Goal: Task Accomplishment & Management: Complete application form

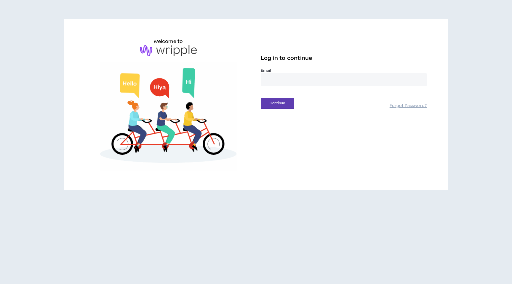
click at [279, 78] on input "email" at bounding box center [344, 79] width 166 height 13
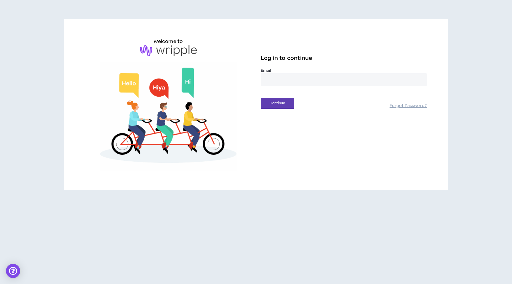
type input "**********"
click at [261, 98] on button "Continue" at bounding box center [277, 103] width 33 height 11
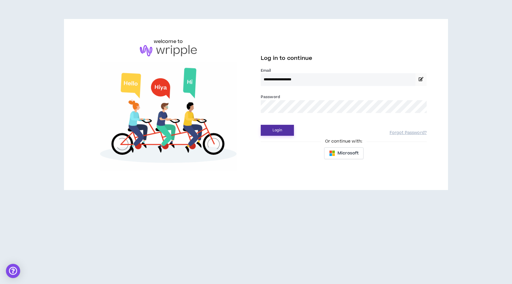
click at [284, 128] on button "Login" at bounding box center [277, 130] width 33 height 11
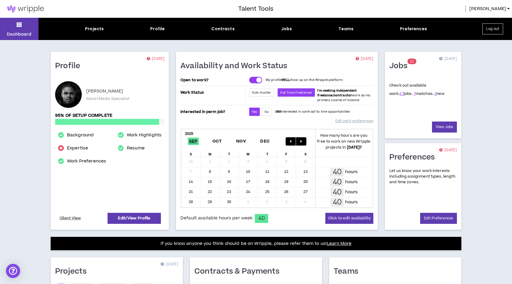
click at [103, 26] on div "Projects Profile Contracts Jobs Teams Preferences" at bounding box center [256, 29] width 435 height 6
click at [277, 33] on div "Dashboard Projects Profile Contracts Jobs Teams Preferences Log out" at bounding box center [256, 29] width 512 height 22
click at [285, 31] on div "Jobs" at bounding box center [286, 29] width 11 height 6
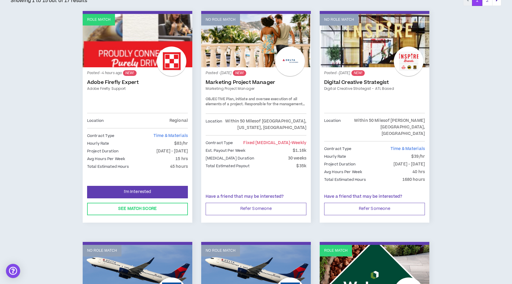
scroll to position [112, 0]
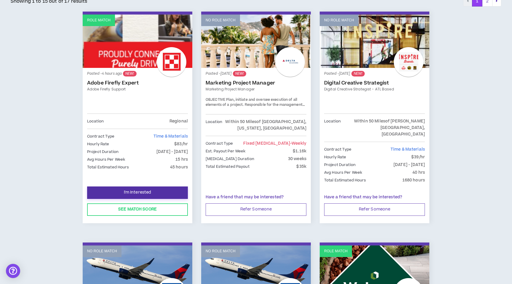
click at [171, 186] on button "I'm Interested" at bounding box center [137, 192] width 101 height 12
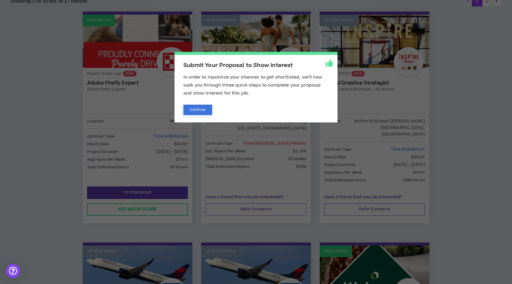
click at [201, 110] on button "Continue" at bounding box center [197, 110] width 29 height 10
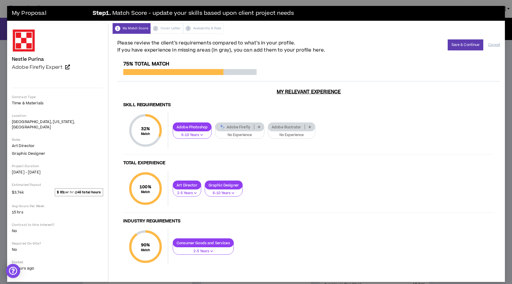
click at [219, 132] on p "No Experience" at bounding box center [239, 134] width 41 height 5
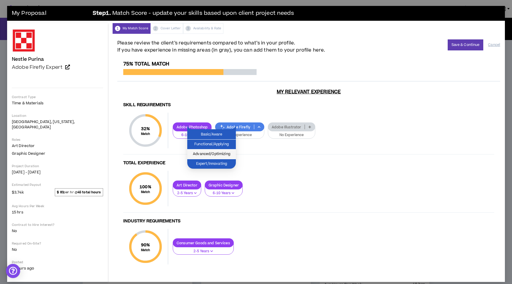
click at [221, 158] on li "Advanced/Optimizing" at bounding box center [211, 154] width 49 height 10
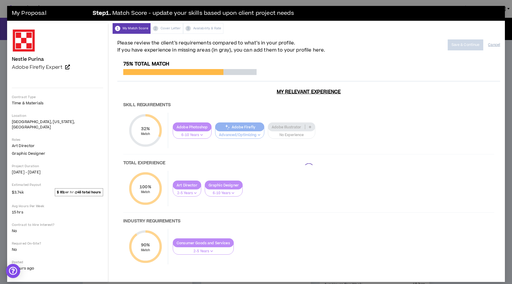
click at [259, 130] on div at bounding box center [308, 168] width 383 height 215
click at [259, 133] on div at bounding box center [308, 168] width 383 height 215
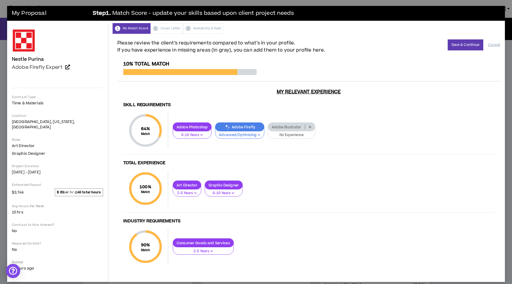
click at [272, 133] on p "No Experience" at bounding box center [292, 134] width 40 height 5
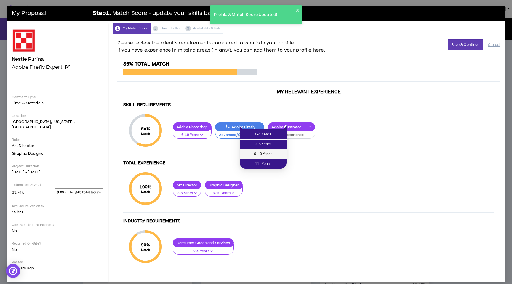
click at [264, 155] on span "6-10 Years" at bounding box center [263, 154] width 40 height 7
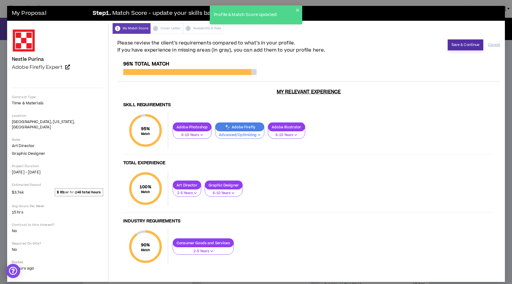
click at [461, 47] on button "Save & Continue" at bounding box center [466, 44] width 36 height 11
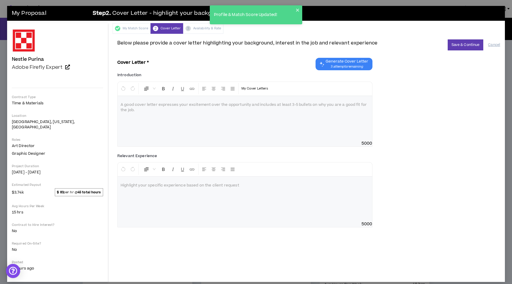
click at [339, 67] on span "3 attempts remaining" at bounding box center [346, 66] width 43 height 5
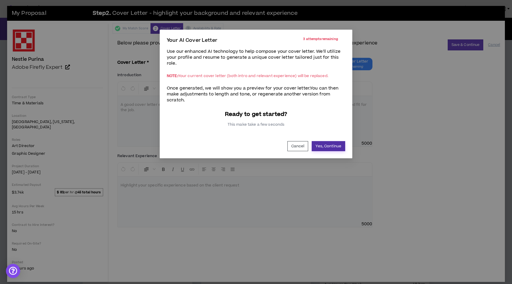
click at [337, 149] on button "Yes, Continue" at bounding box center [328, 146] width 33 height 10
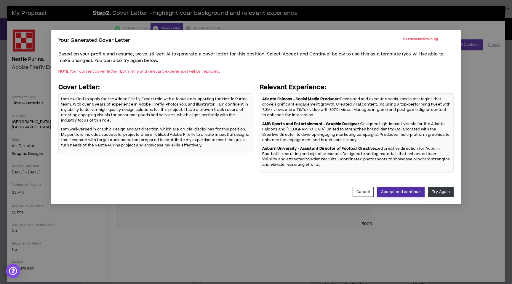
click at [403, 195] on button "Accept and continue" at bounding box center [400, 192] width 47 height 10
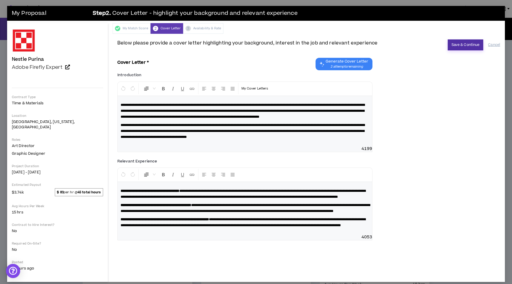
click at [465, 47] on button "Save & Continue" at bounding box center [466, 44] width 36 height 11
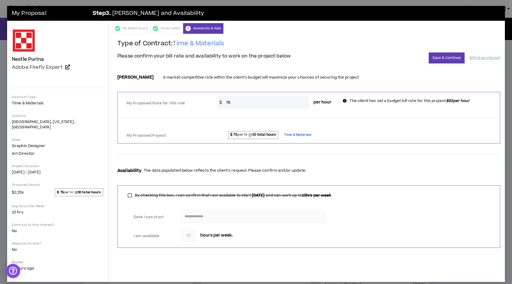
click at [261, 105] on input "75" at bounding box center [266, 102] width 86 height 13
type input "7"
type input "80"
click at [345, 133] on span "$ 75 per hr @ 30 total hours Time & Materials" at bounding box center [356, 135] width 275 height 9
click at [299, 111] on div at bounding box center [309, 112] width 382 height 3
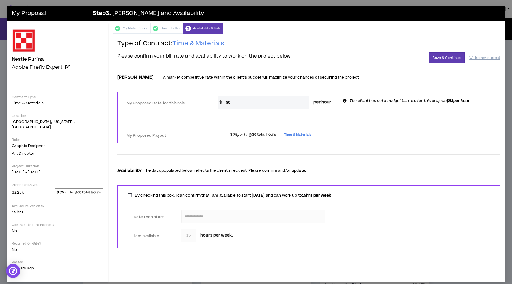
click at [252, 135] on strong "30 total hours" at bounding box center [264, 134] width 24 height 5
click at [228, 135] on span "$ 75 per hr @ 30 total hours" at bounding box center [253, 135] width 50 height 8
click at [449, 53] on button "Save & Continue" at bounding box center [447, 57] width 36 height 11
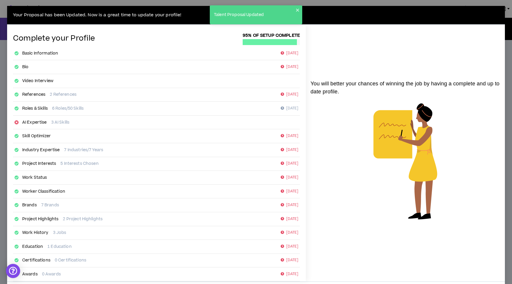
scroll to position [28, 0]
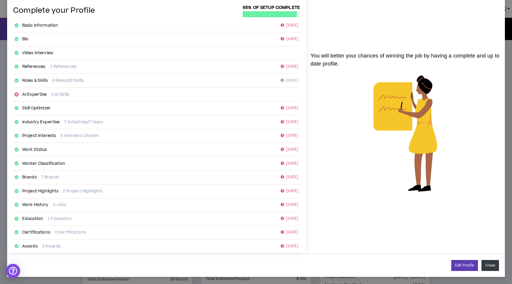
click at [493, 264] on button "Close" at bounding box center [489, 265] width 17 height 11
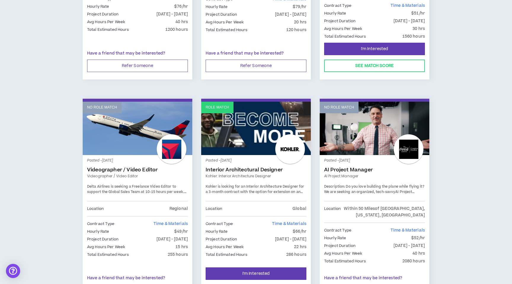
scroll to position [969, 0]
